Goal: Information Seeking & Learning: Learn about a topic

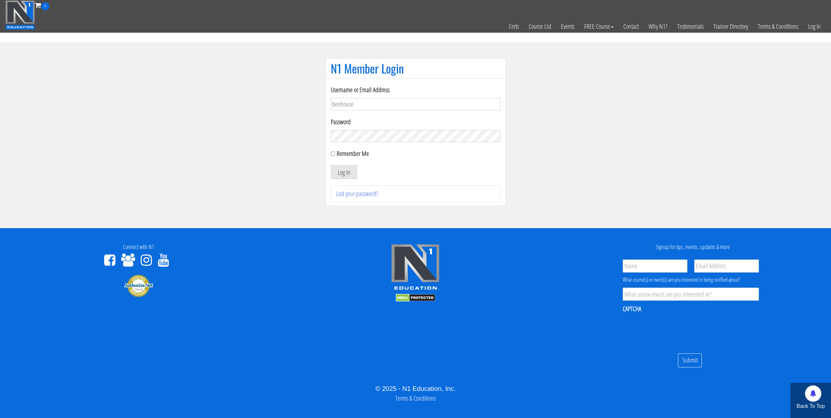
click at [337, 152] on label "Remember Me" at bounding box center [353, 153] width 32 height 9
click at [335, 152] on input "Remember Me" at bounding box center [333, 154] width 4 height 4
checkbox input "true"
click at [344, 173] on button "Log In" at bounding box center [344, 172] width 26 height 14
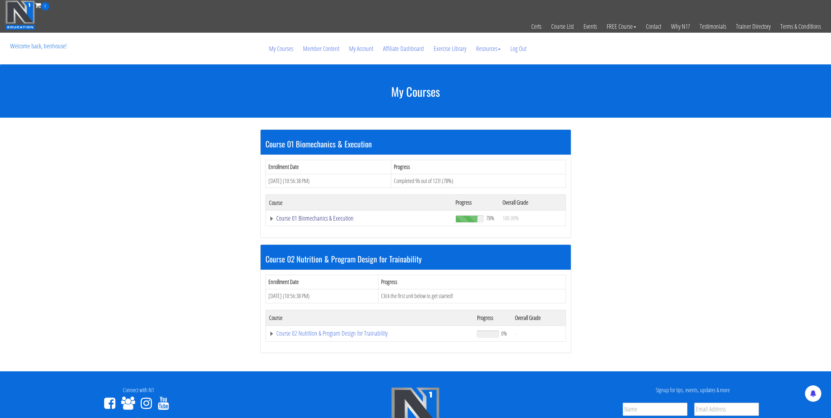
click at [307, 221] on link "Course 01 Biomechanics & Execution" at bounding box center [359, 218] width 180 height 7
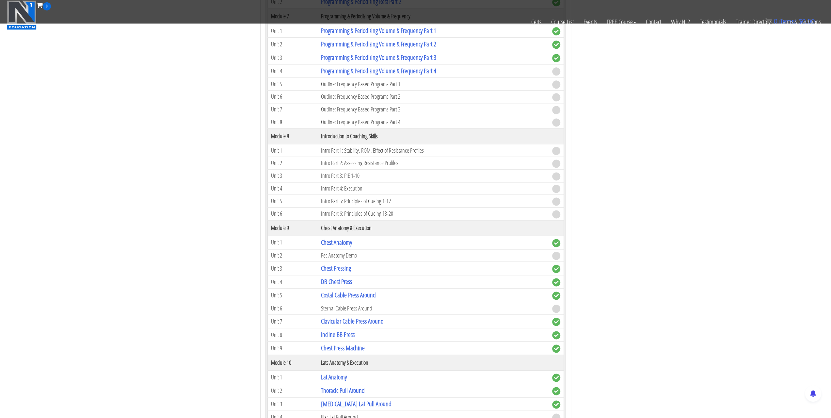
scroll to position [1013, 0]
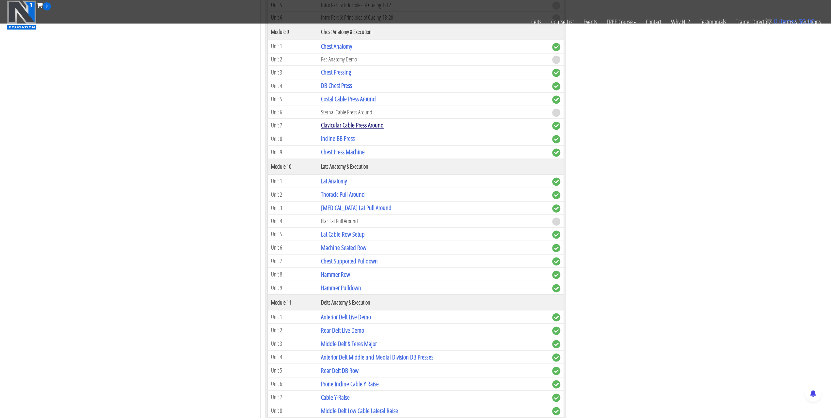
click at [344, 121] on link "Clavicular Cable Press Around" at bounding box center [352, 125] width 63 height 9
